Goal: Transaction & Acquisition: Purchase product/service

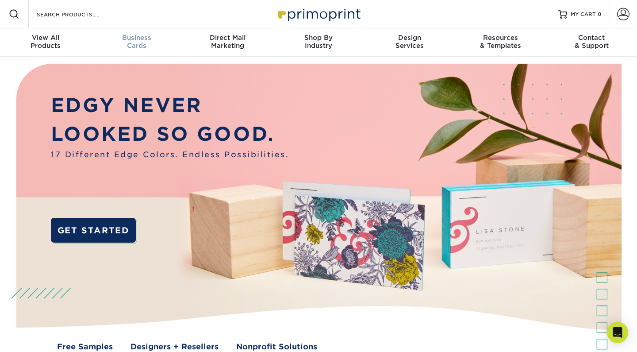
click at [136, 36] on span "Business" at bounding box center [136, 38] width 91 height 8
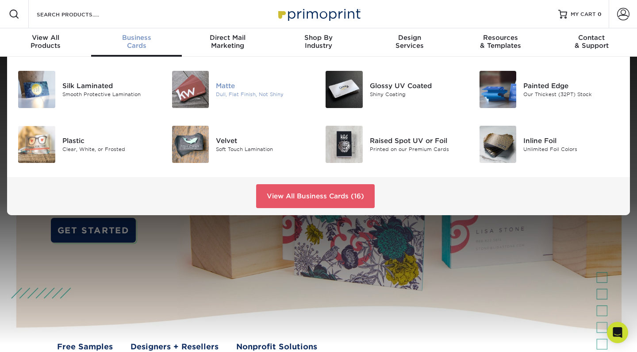
click at [221, 87] on div "Matte" at bounding box center [264, 86] width 96 height 10
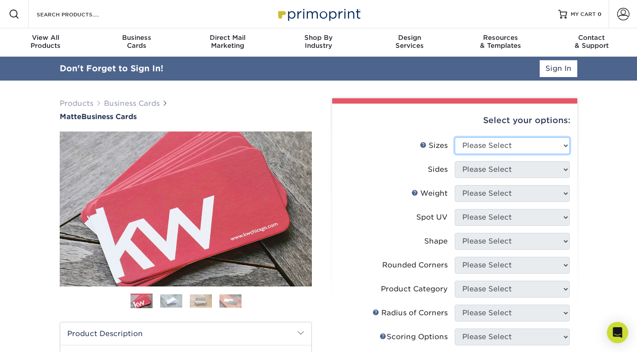
select select "2.00x3.50"
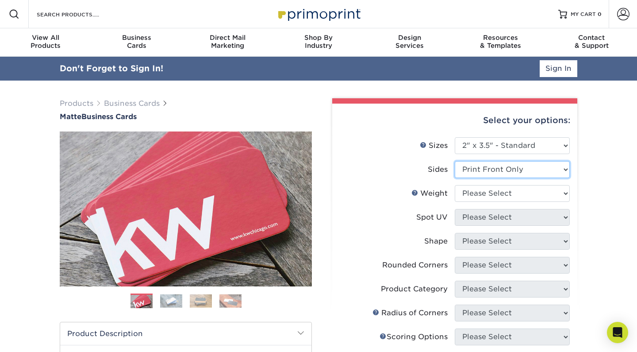
select select "13abbda7-1d64-4f25-8bb2-c179b224825d"
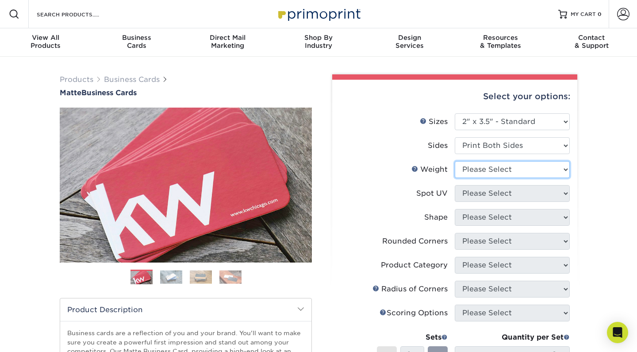
select select "16PT"
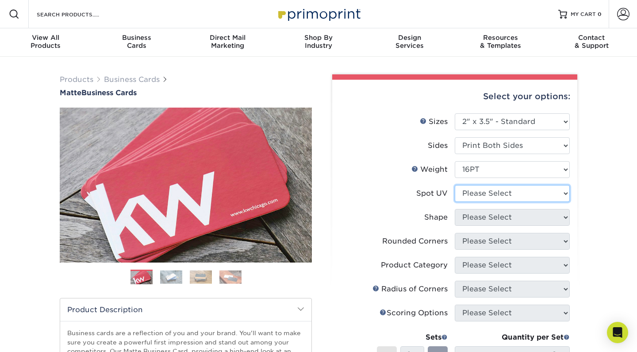
select select "3"
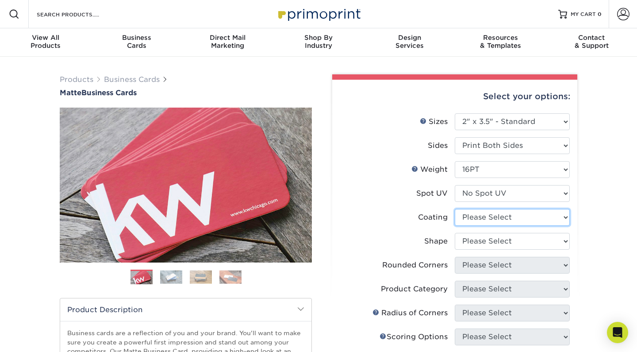
select select "121bb7b5-3b4d-429f-bd8d-bbf80e953313"
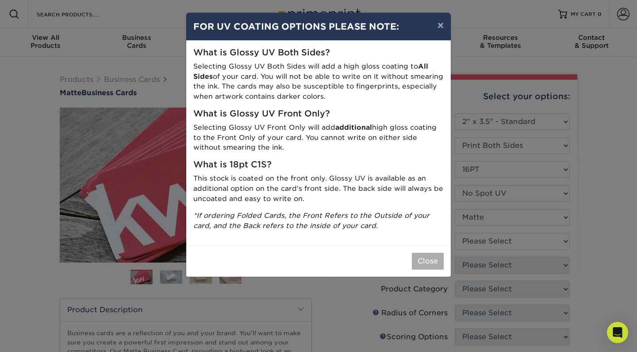
click at [428, 256] on button "Close" at bounding box center [428, 261] width 32 height 17
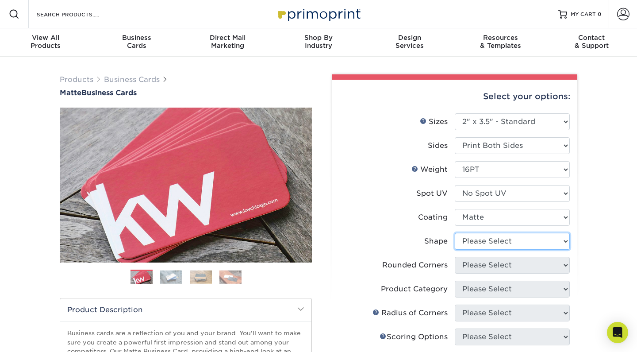
select select "standard"
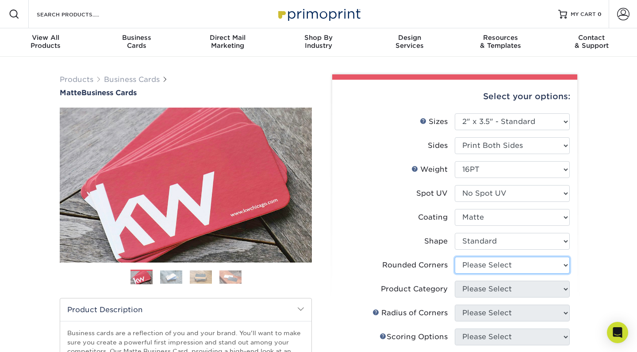
select select "0"
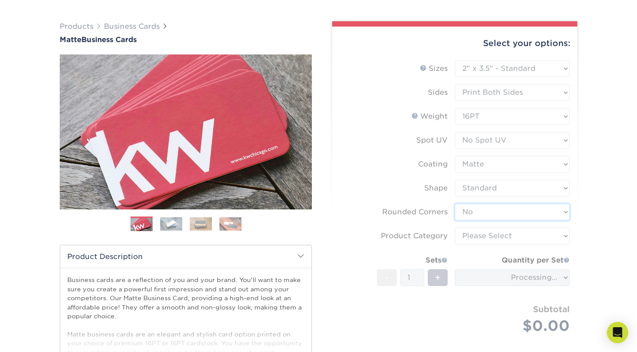
scroll to position [56, 0]
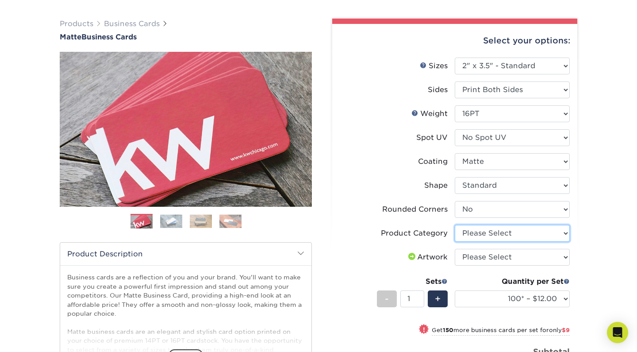
select select "3b5148f1-0588-4f88-a218-97bcfdce65c1"
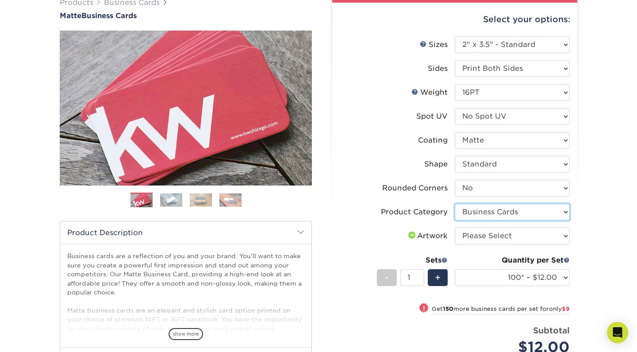
scroll to position [78, 0]
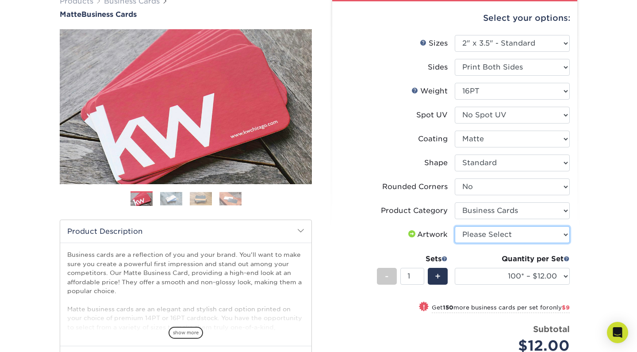
select select "upload"
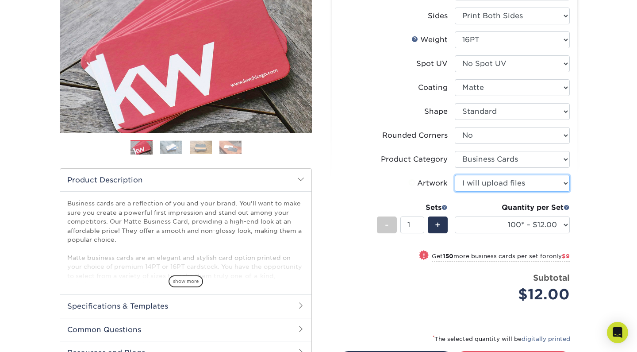
scroll to position [131, 0]
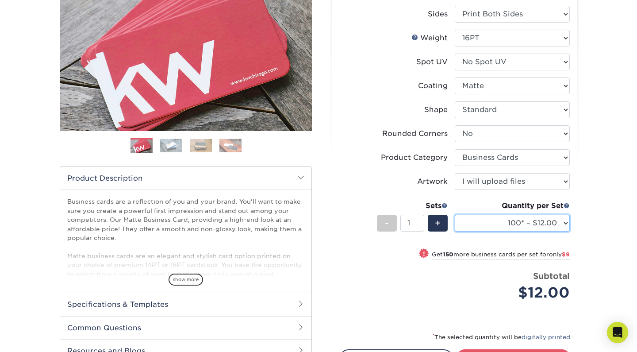
select select "250* – $21.00"
